Goal: Information Seeking & Learning: Learn about a topic

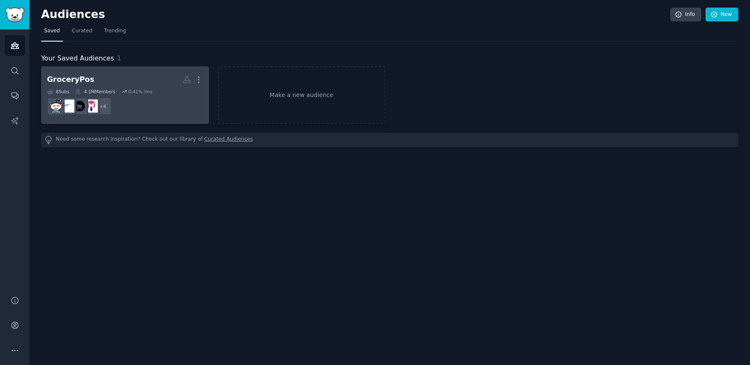
click at [144, 85] on h2 "GroceryPos More" at bounding box center [125, 79] width 156 height 15
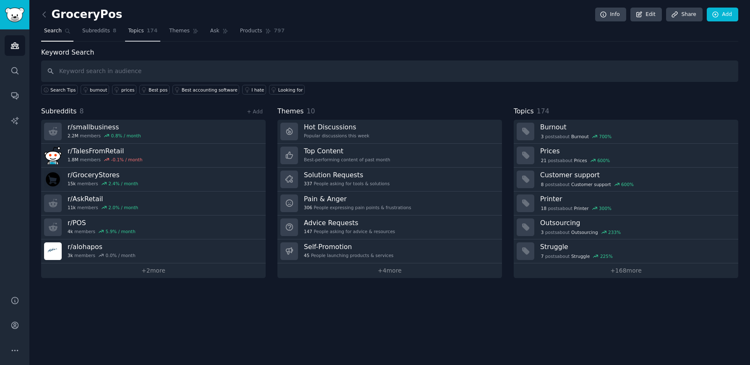
click at [148, 31] on span "174" at bounding box center [152, 31] width 11 height 8
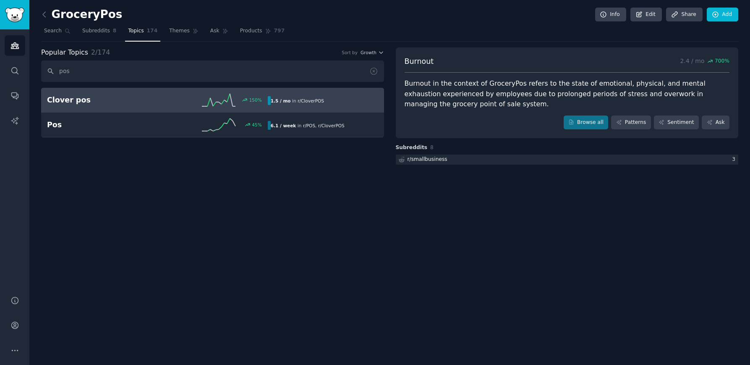
type input "pos"
click at [211, 102] on line at bounding box center [211, 102] width 3 height 8
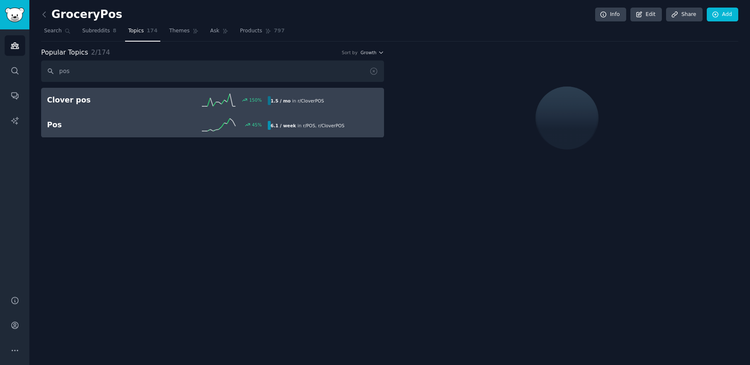
click at [310, 130] on div "Pos 45 % 6.1 / week in r/ POS , r/ CloverPOS 45% increase in mentions recently" at bounding box center [212, 124] width 331 height 13
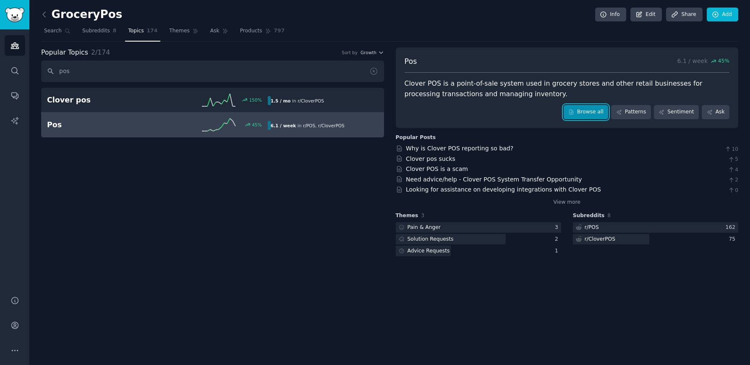
click at [582, 113] on link "Browse all" at bounding box center [585, 112] width 45 height 14
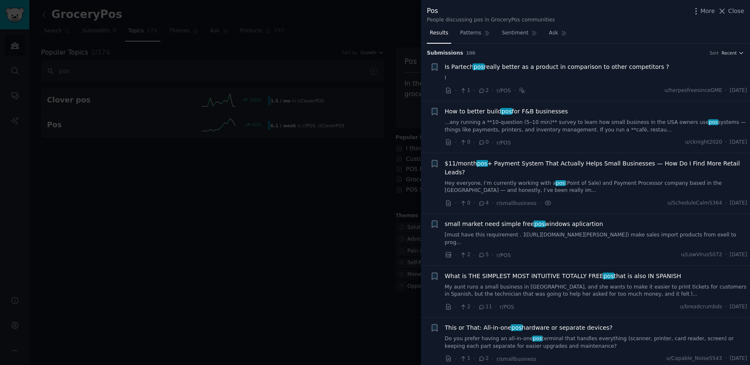
click at [347, 151] on div at bounding box center [375, 182] width 750 height 365
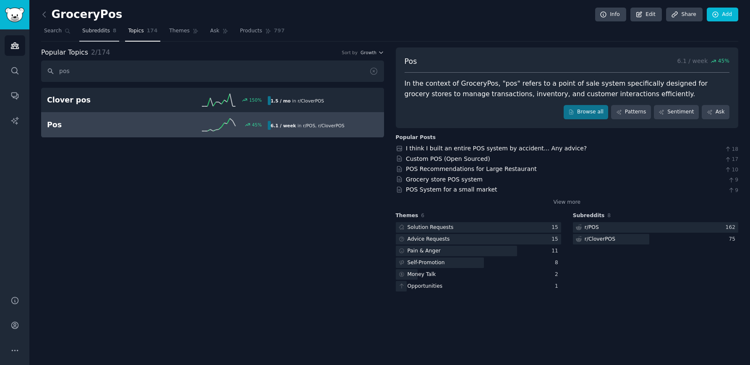
click at [88, 30] on span "Subreddits" at bounding box center [96, 31] width 28 height 8
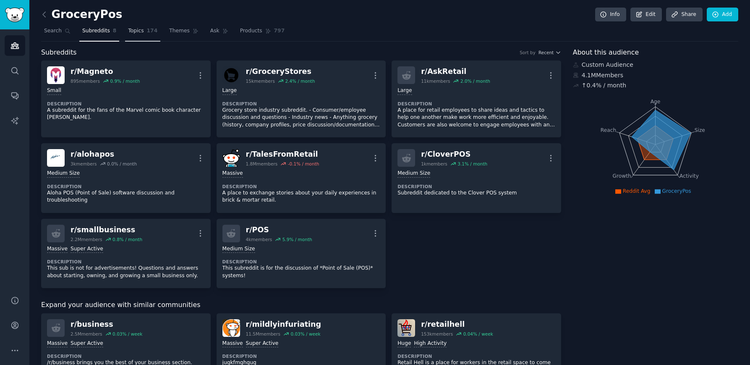
click at [134, 32] on span "Topics" at bounding box center [136, 31] width 16 height 8
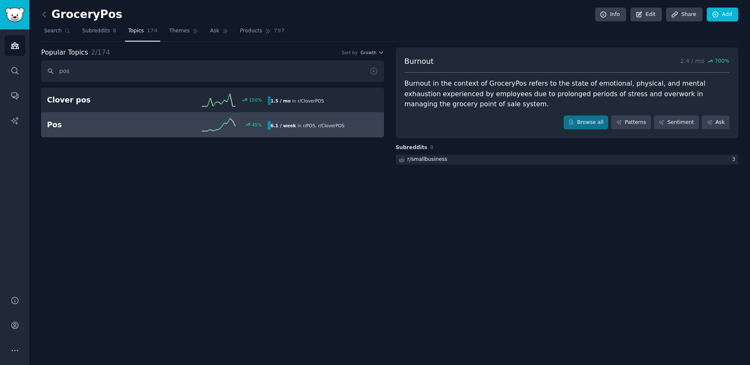
type input "pos"
click at [88, 125] on h2 "Pos" at bounding box center [102, 125] width 110 height 10
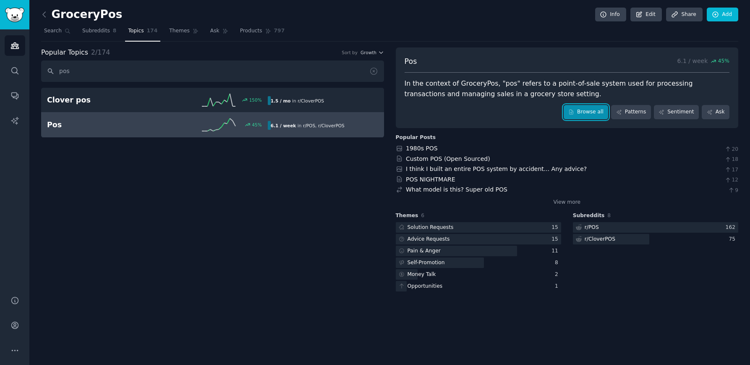
click at [579, 115] on link "Browse all" at bounding box center [585, 112] width 45 height 14
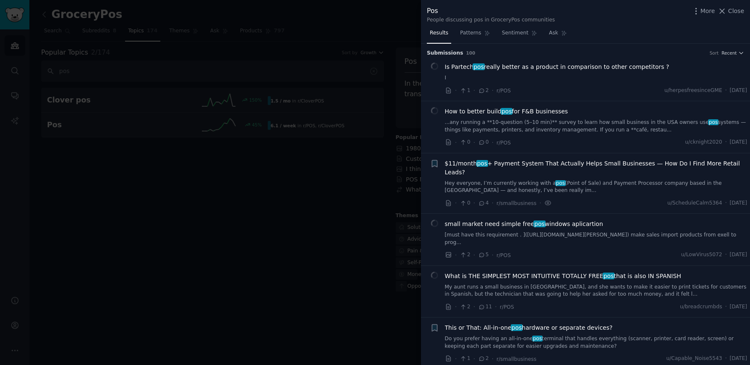
click at [534, 117] on div "How to better build pos for F&B businesses ...any running a **10-question (5–10…" at bounding box center [596, 120] width 302 height 26
click at [606, 139] on div "· 0 · 0 · r/POS u/cknight2020 · [DATE]" at bounding box center [596, 142] width 302 height 9
click at [591, 90] on div "· 1 · 2 · r/POS u/herpesfreesinceGME · [DATE]" at bounding box center [596, 90] width 302 height 9
click at [580, 68] on span "Is Partech pos really better as a product in comparison to other competitors ?" at bounding box center [557, 66] width 224 height 9
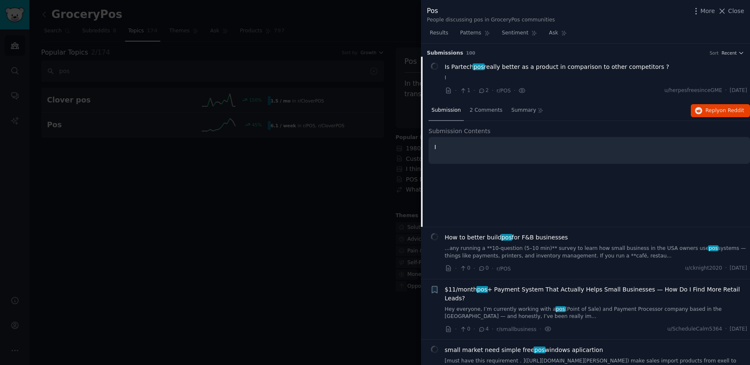
scroll to position [13, 0]
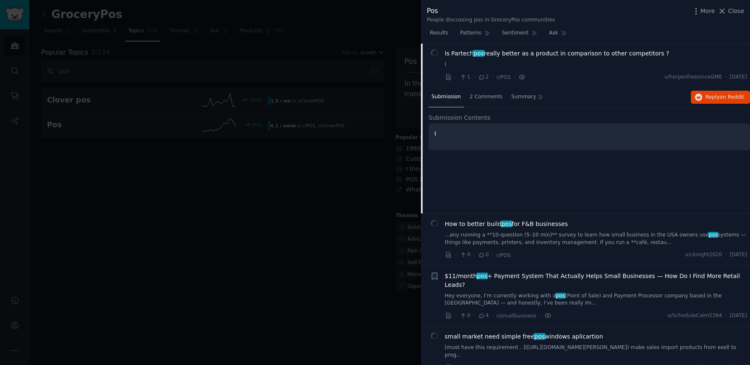
click at [278, 173] on div at bounding box center [375, 182] width 750 height 365
